Goal: Find specific page/section: Find specific page/section

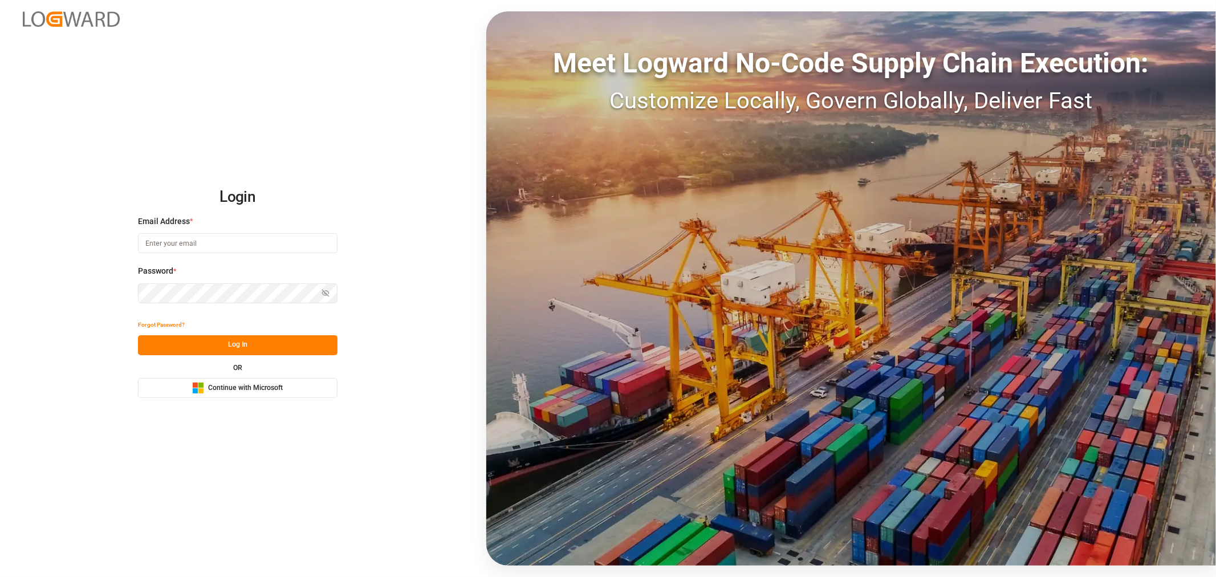
click at [238, 386] on span "Continue with Microsoft" at bounding box center [245, 388] width 75 height 10
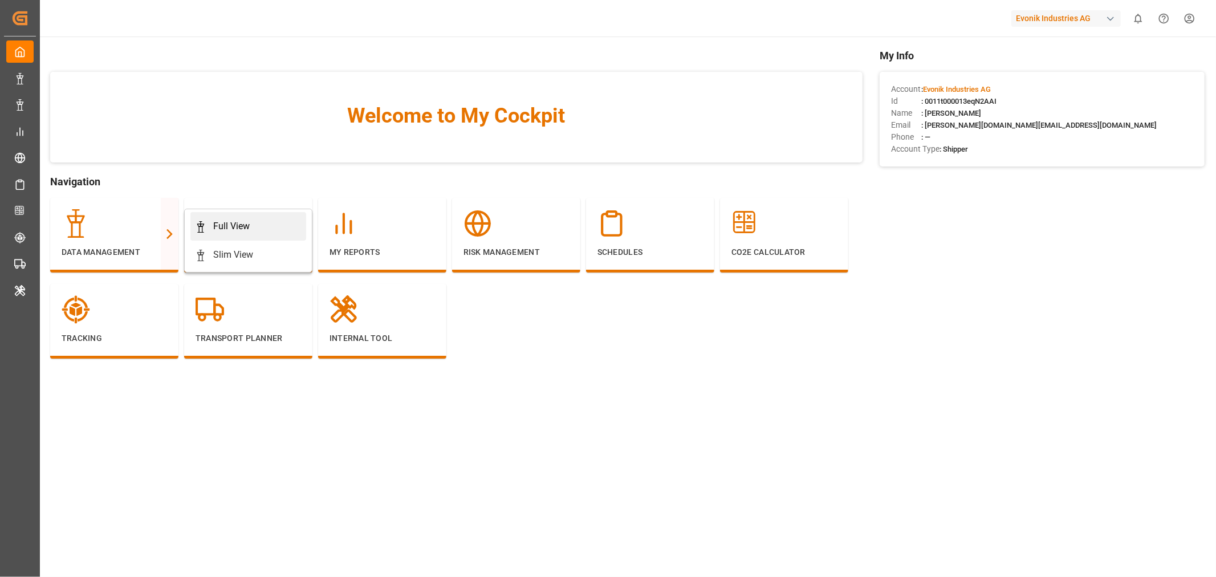
click at [237, 225] on div "Full View" at bounding box center [231, 226] width 36 height 14
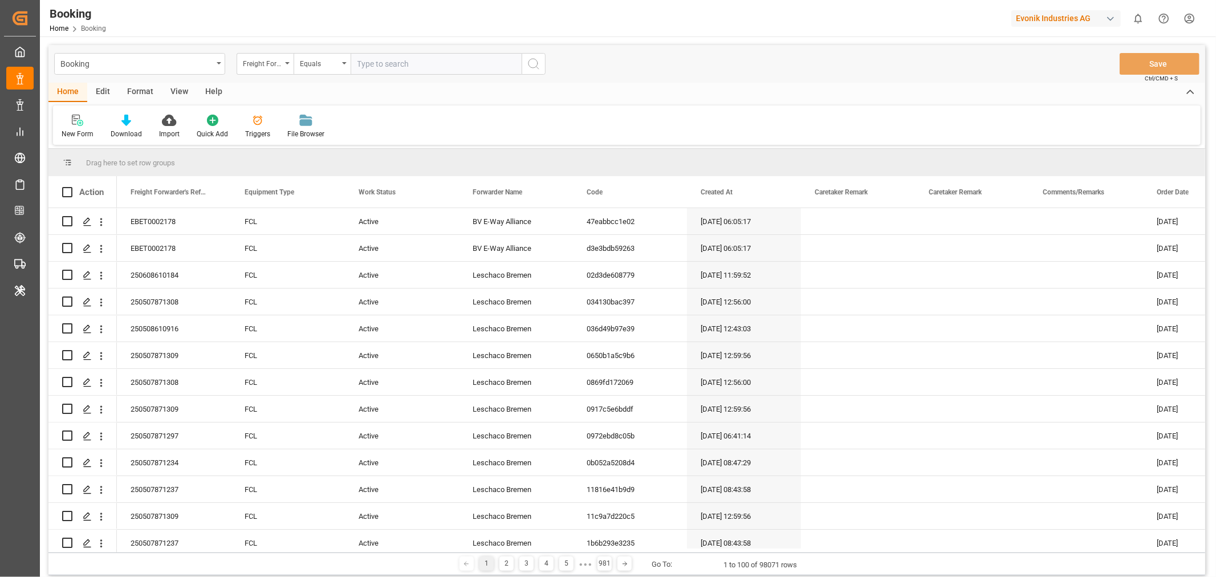
click at [146, 93] on div "Format" at bounding box center [140, 92] width 43 height 19
click at [86, 136] on div "Filter Rows" at bounding box center [79, 134] width 34 height 10
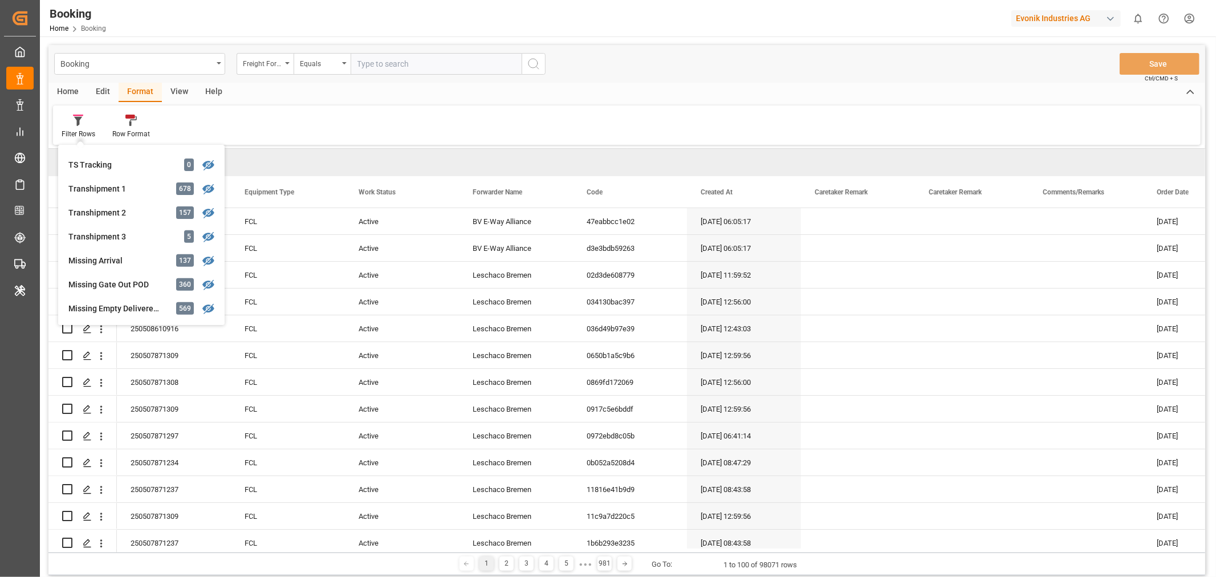
scroll to position [443, 0]
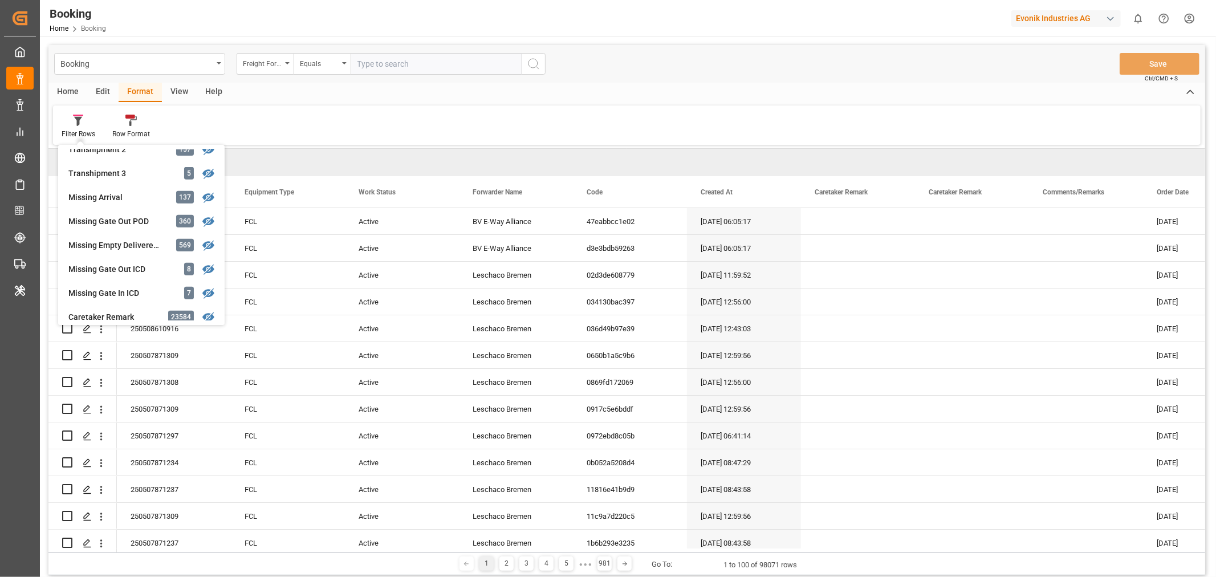
click at [1108, 18] on div "button" at bounding box center [1110, 18] width 11 height 11
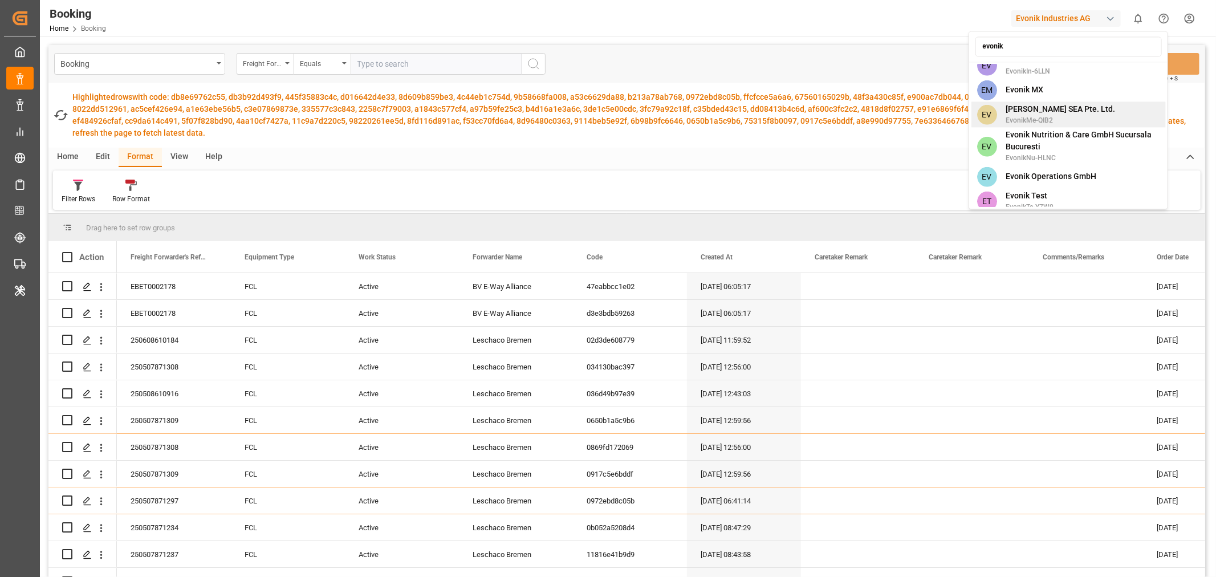
scroll to position [773, 0]
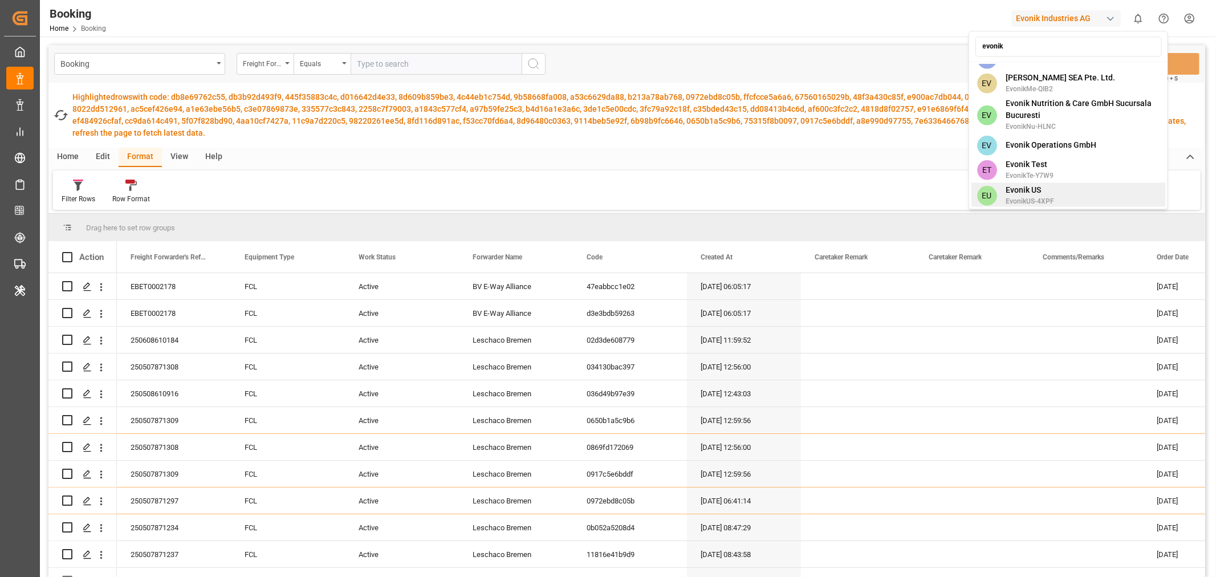
type input "evonik"
click at [1041, 184] on span "Evonik US" at bounding box center [1029, 190] width 48 height 12
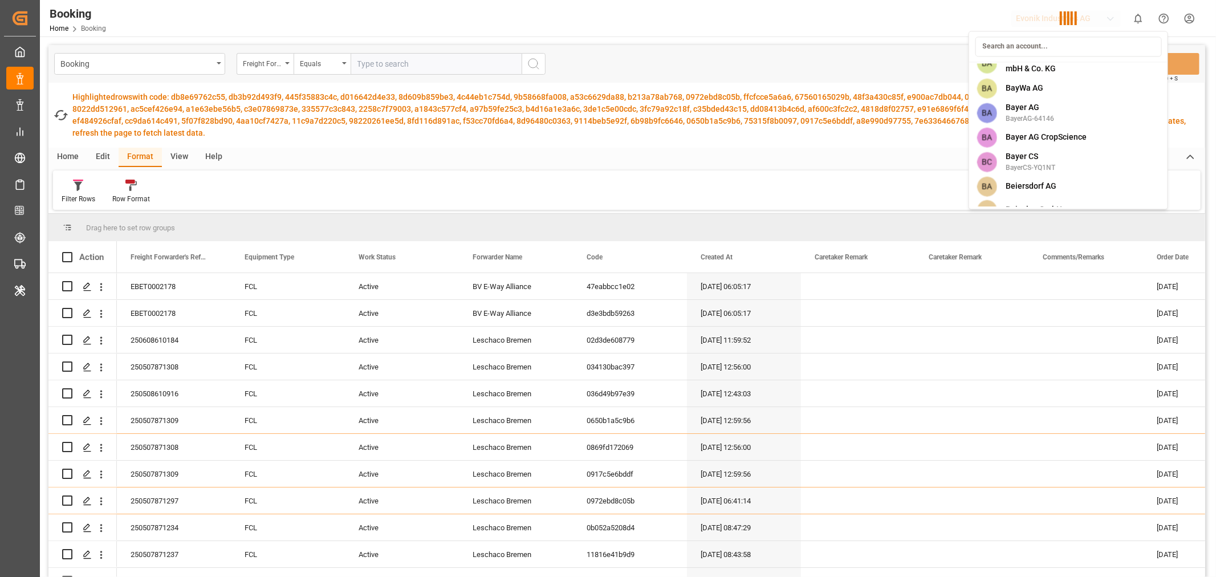
scroll to position [3160, 0]
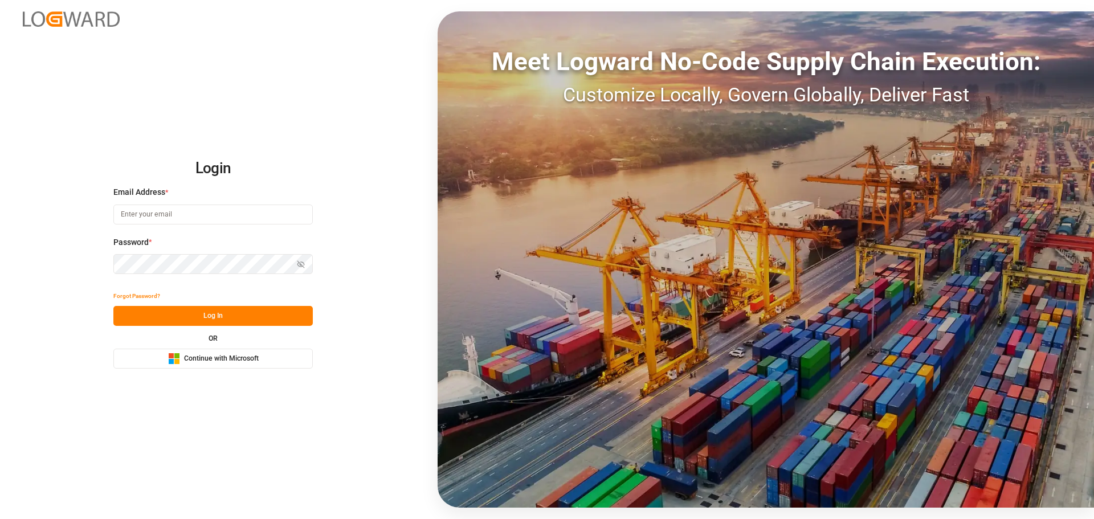
click at [219, 361] on span "Continue with Microsoft" at bounding box center [221, 359] width 75 height 10
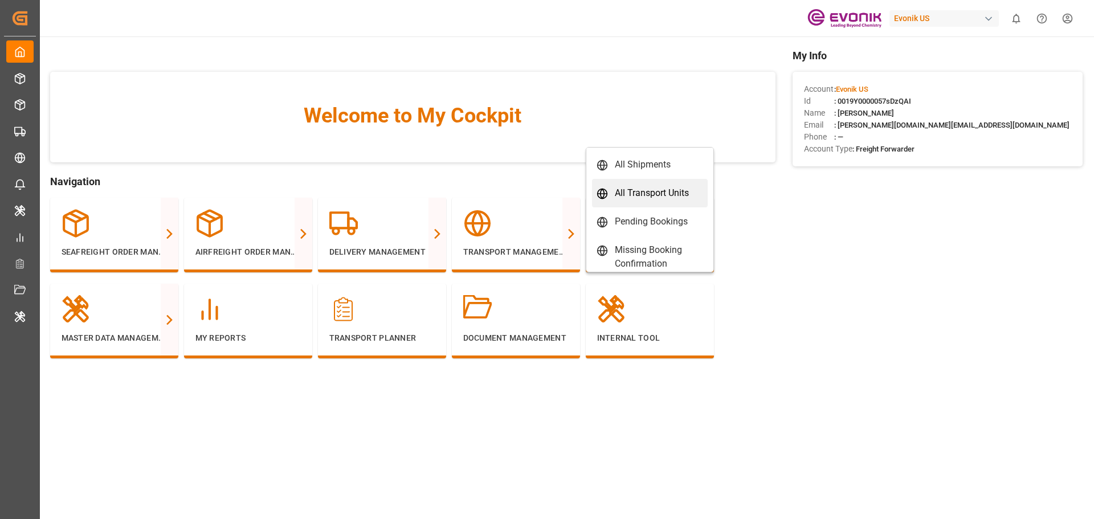
click at [666, 196] on div "All Transport Units" at bounding box center [652, 193] width 74 height 14
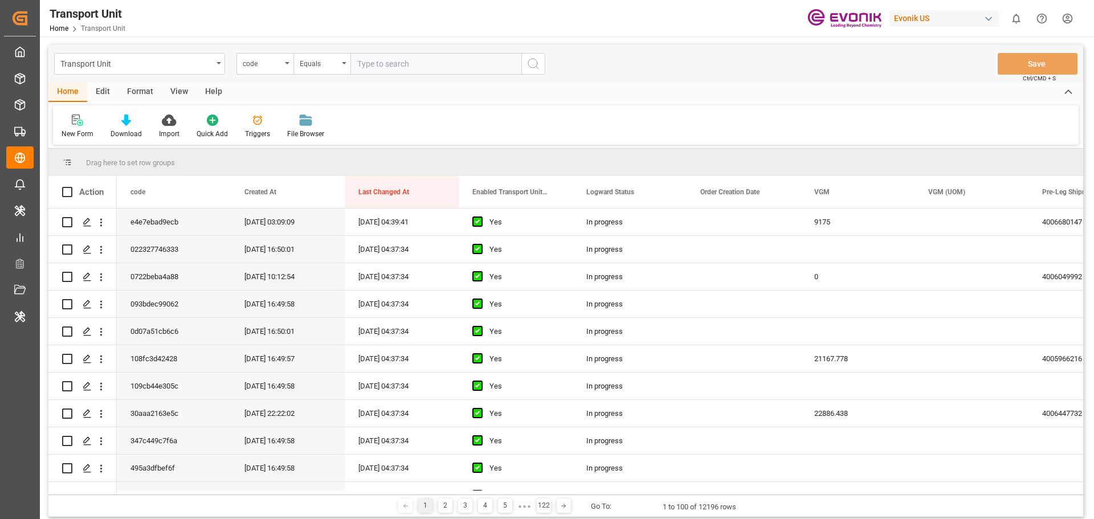
click at [140, 92] on div "Format" at bounding box center [140, 92] width 43 height 19
click at [79, 135] on div "Filter Rows" at bounding box center [79, 134] width 34 height 10
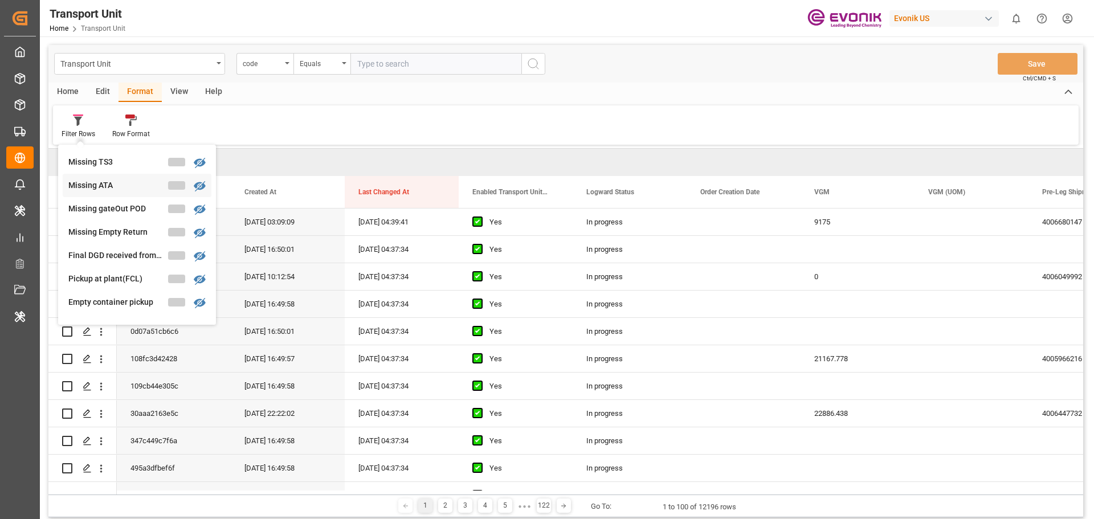
scroll to position [228, 0]
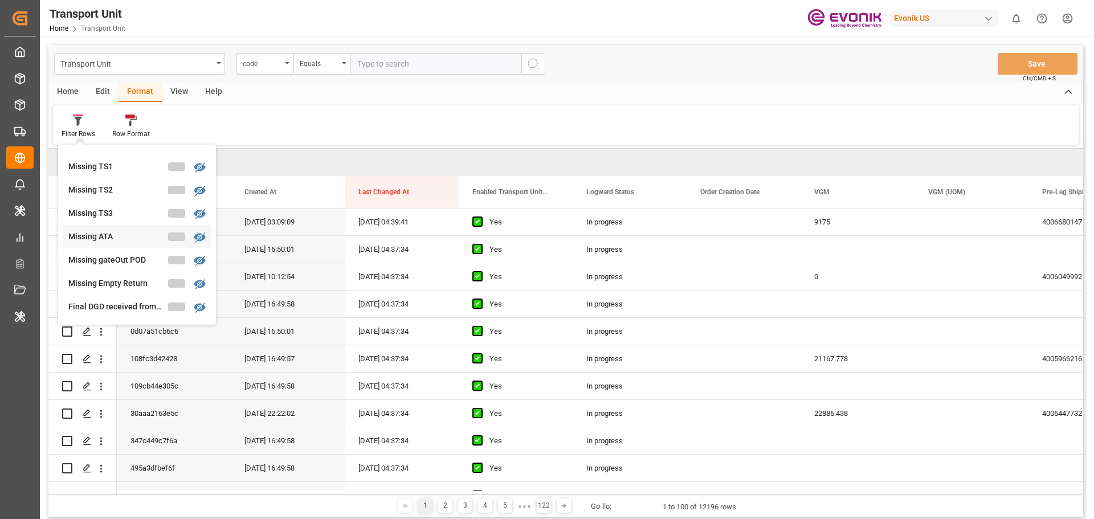
click at [119, 231] on div "Missing ATA" at bounding box center [118, 237] width 100 height 12
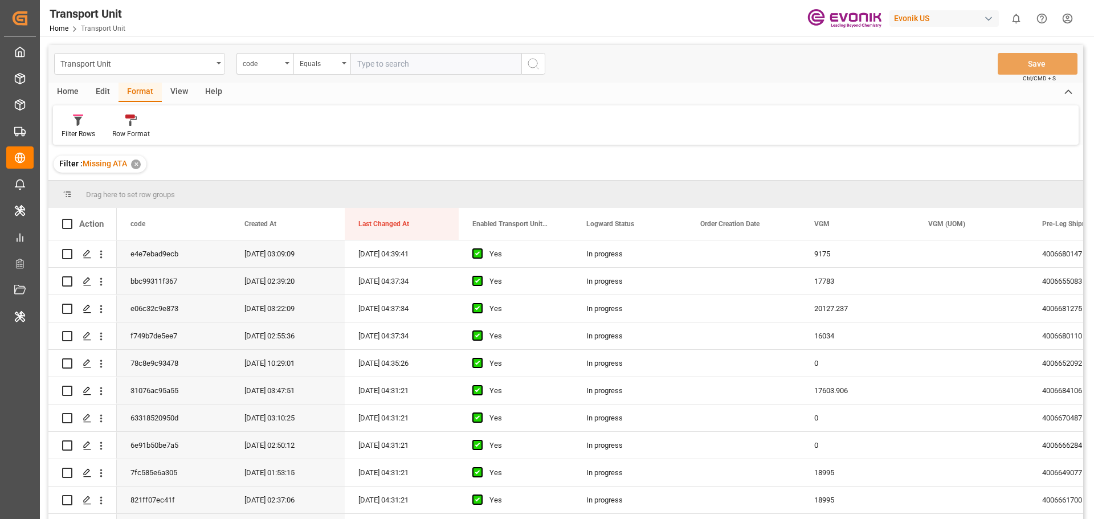
click at [986, 21] on div "button" at bounding box center [988, 18] width 11 height 11
type input "poch"
click at [920, 71] on span "Pochteca" at bounding box center [909, 72] width 48 height 12
